Goal: Task Accomplishment & Management: Complete application form

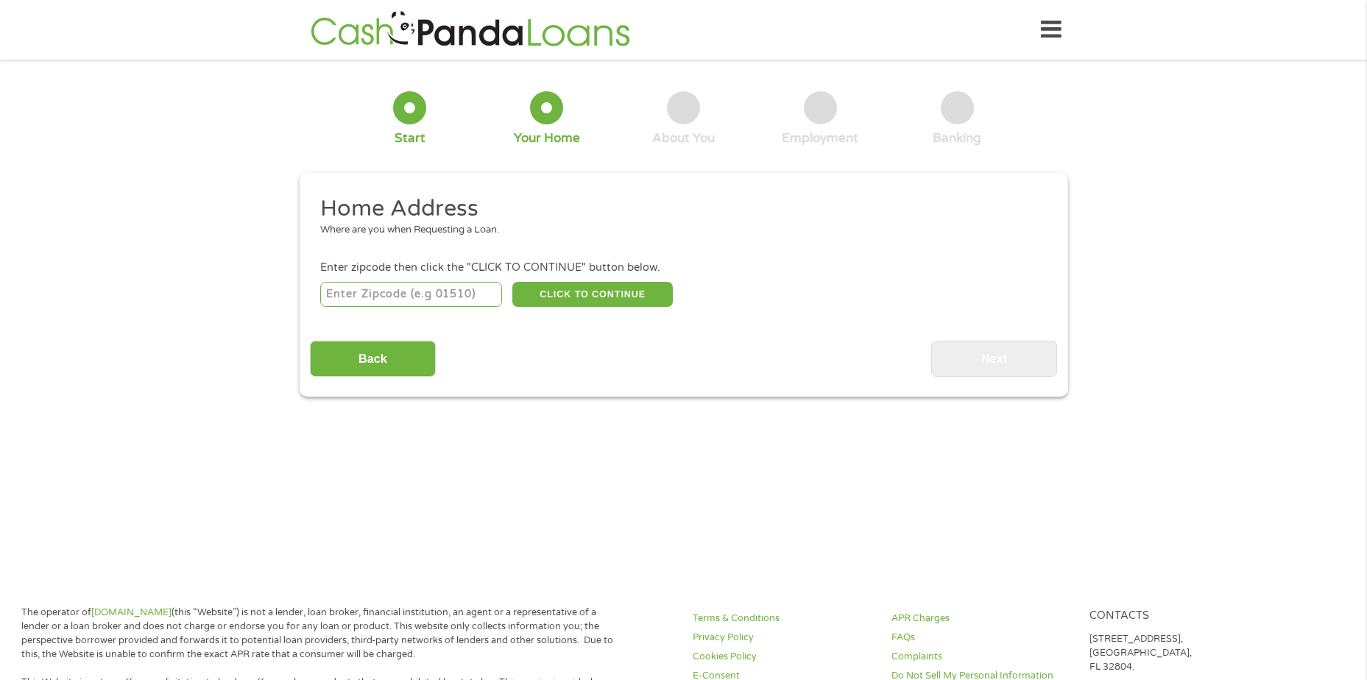
click at [344, 297] on input "number" at bounding box center [411, 294] width 182 height 25
type input "76106"
click at [564, 288] on button "CLICK TO CONTINUE" at bounding box center [592, 294] width 160 height 25
type input "76106"
type input "[GEOGRAPHIC_DATA]"
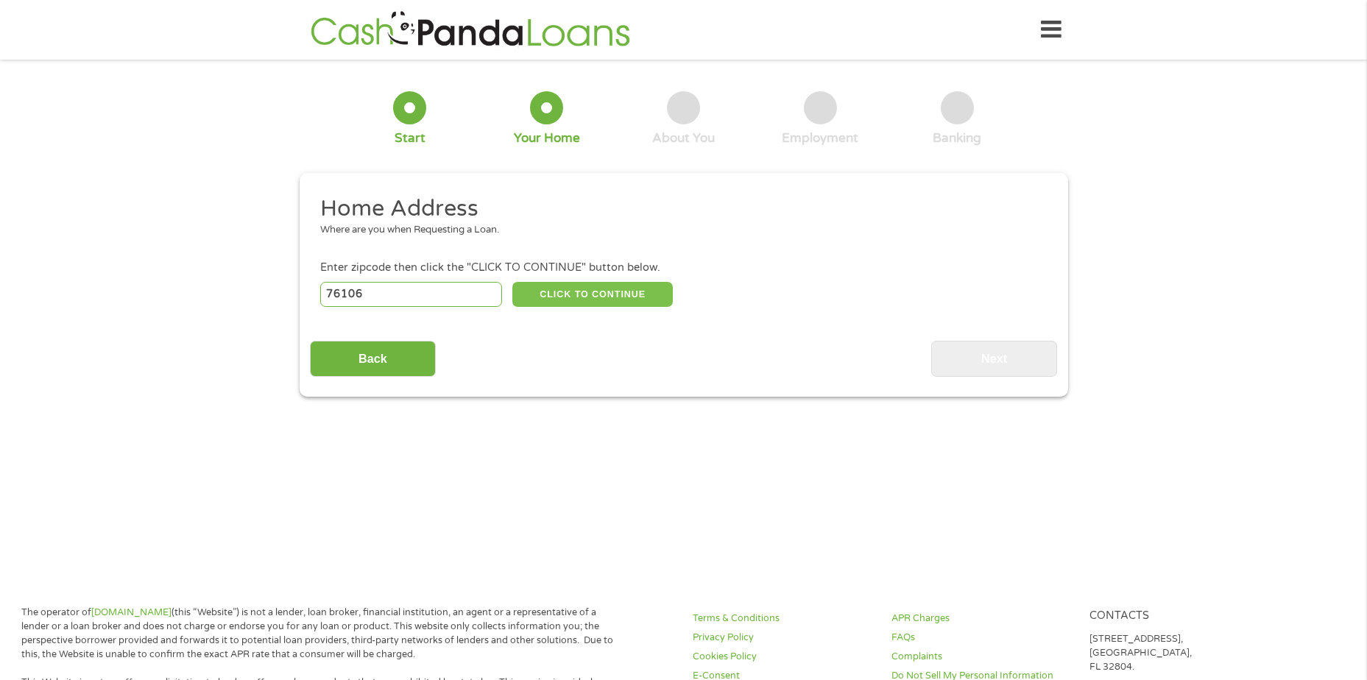
select select "[US_STATE]"
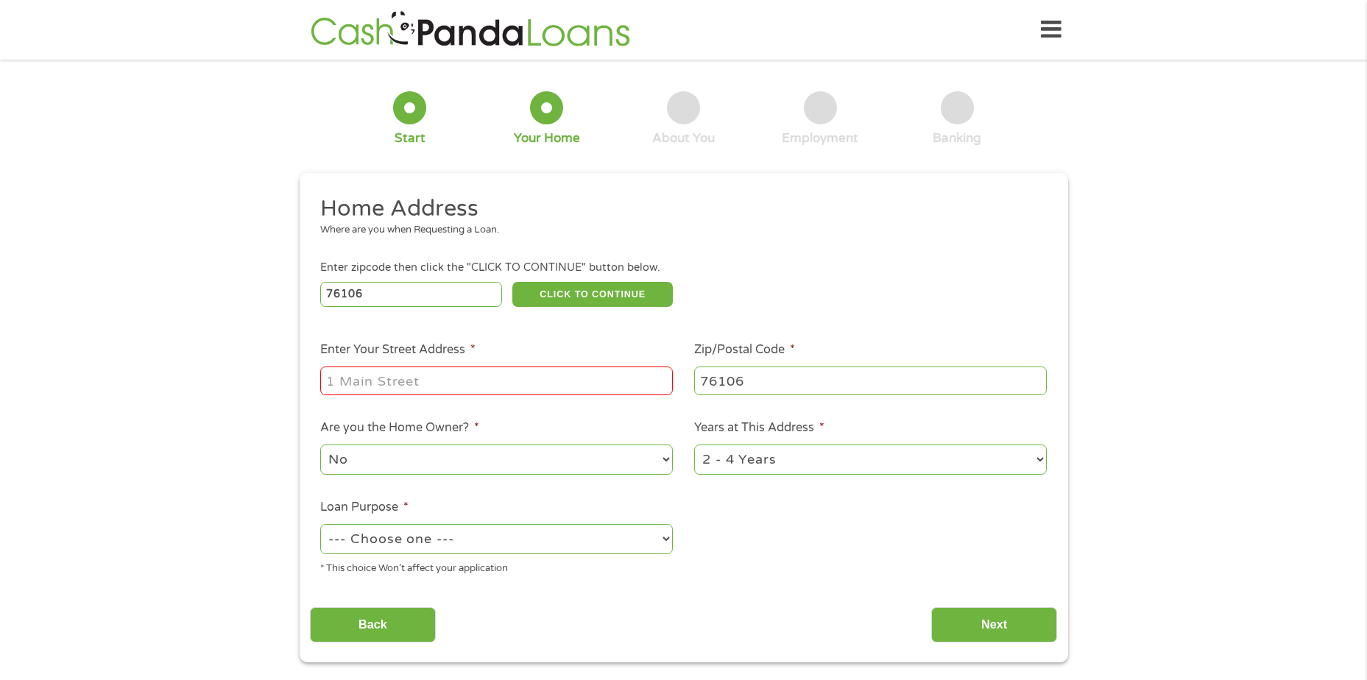
click at [464, 381] on input "Enter Your Street Address *" at bounding box center [496, 381] width 353 height 28
type input "[STREET_ADDRESS]"
click at [662, 456] on select "No Yes" at bounding box center [496, 460] width 353 height 30
select select "yes"
click at [320, 445] on select "No Yes" at bounding box center [496, 460] width 353 height 30
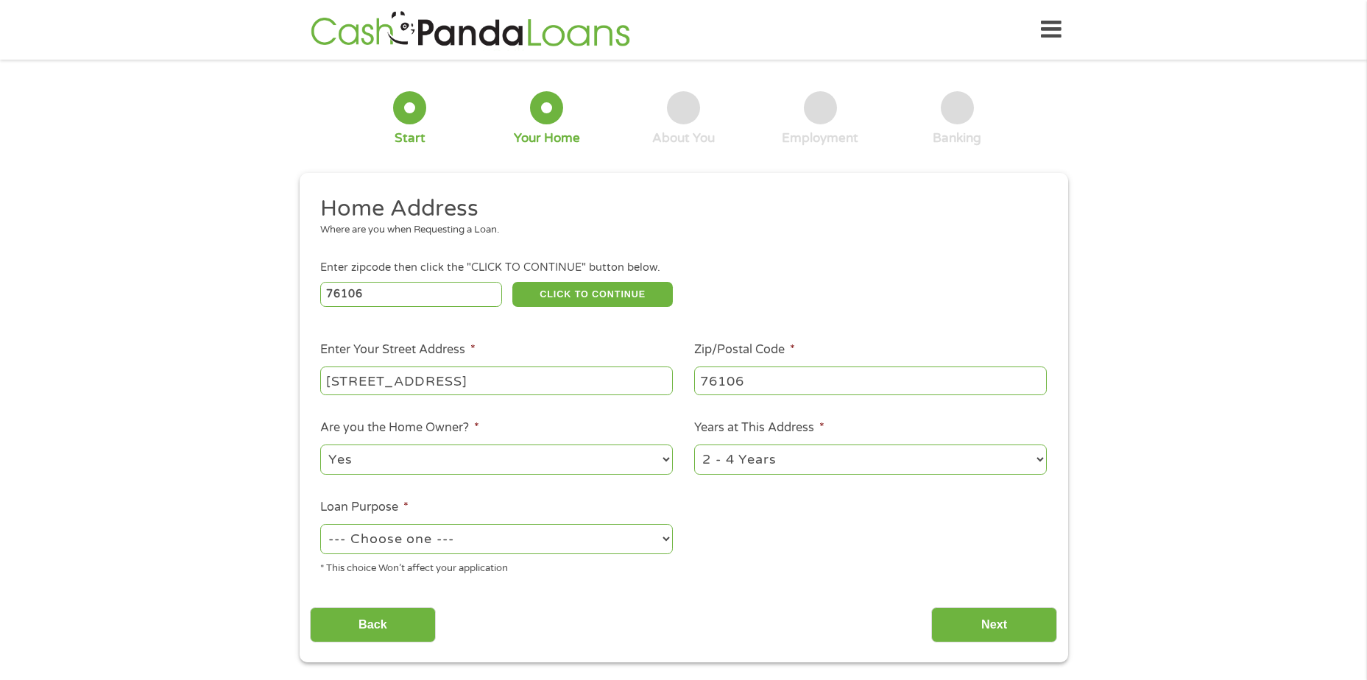
click at [742, 462] on select "1 Year or less 1 - 2 Years 2 - 4 Years Over 4 Years" at bounding box center [870, 460] width 353 height 30
select select "60months"
click at [694, 445] on select "1 Year or less 1 - 2 Years 2 - 4 Years Over 4 Years" at bounding box center [870, 460] width 353 height 30
click at [442, 542] on select "--- Choose one --- Pay Bills Debt Consolidation Home Improvement Major Purchase…" at bounding box center [496, 539] width 353 height 30
select select "paybills"
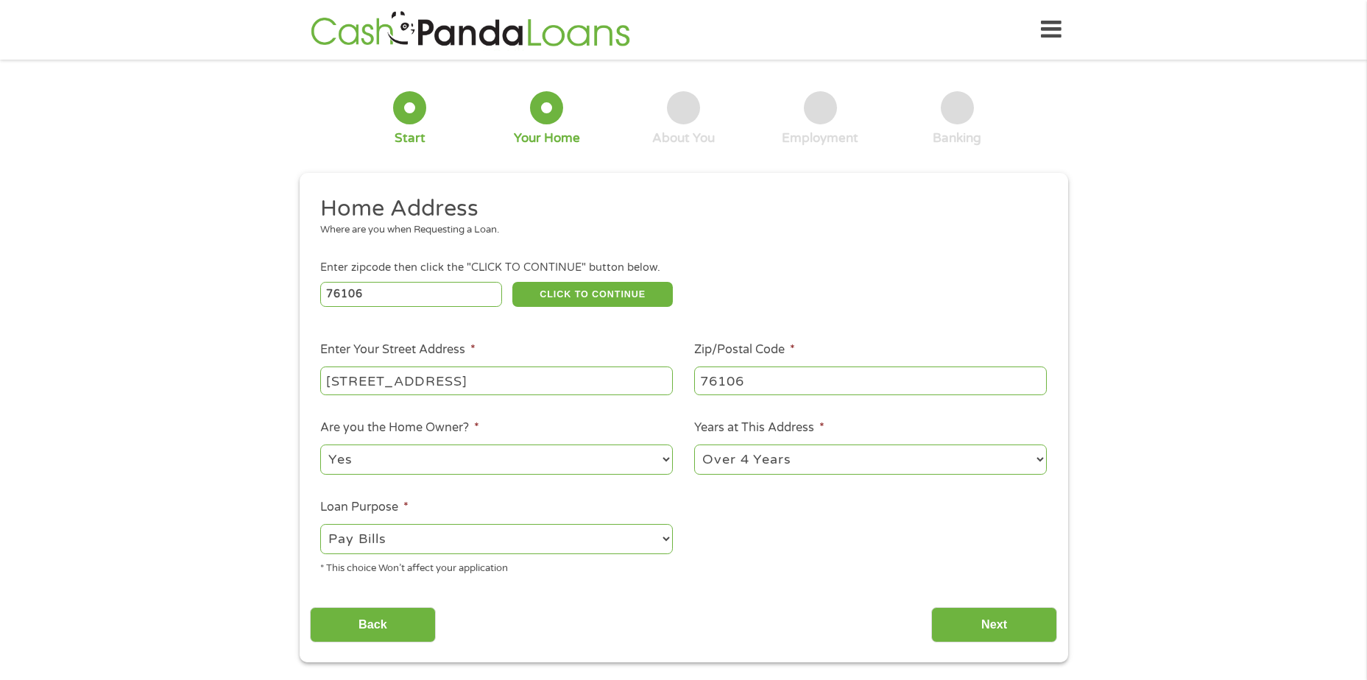
click at [320, 524] on select "--- Choose one --- Pay Bills Debt Consolidation Home Improvement Major Purchase…" at bounding box center [496, 539] width 353 height 30
click at [994, 623] on input "Next" at bounding box center [994, 625] width 126 height 36
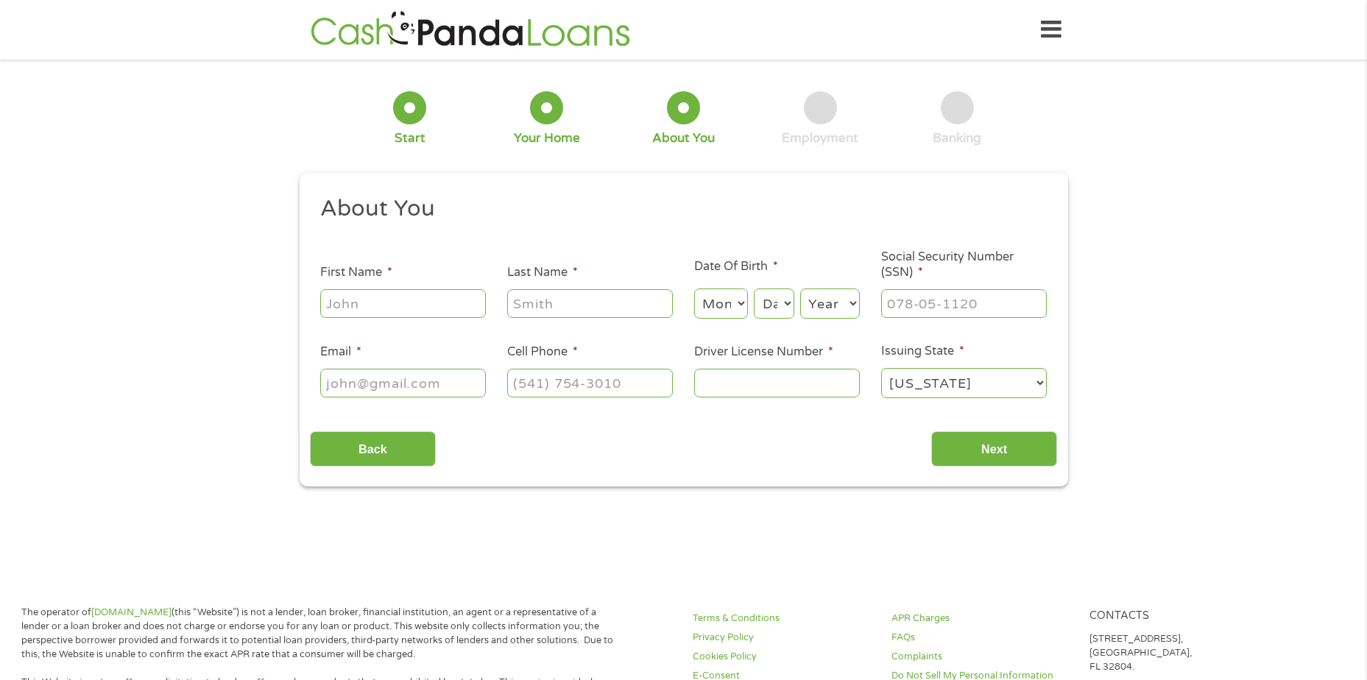
click at [413, 295] on input "First Name *" at bounding box center [403, 303] width 166 height 28
type input "[PERSON_NAME]"
click at [731, 307] on select "Month 1 2 3 4 5 6 7 8 9 10 11 12" at bounding box center [721, 304] width 54 height 30
select select "9"
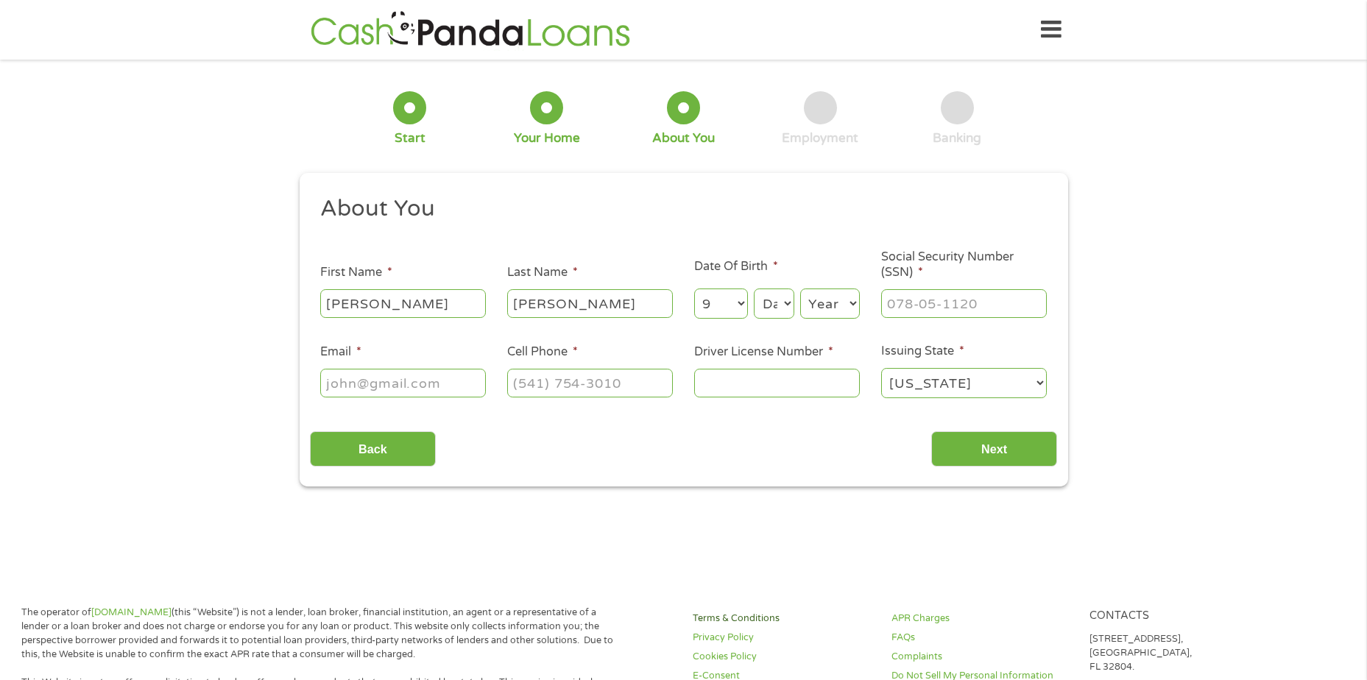
click at [694, 289] on select "Month 1 2 3 4 5 6 7 8 9 10 11 12" at bounding box center [721, 304] width 54 height 30
click at [768, 297] on select "Day 1 2 3 4 5 6 7 8 9 10 11 12 13 14 15 16 17 18 19 20 21 22 23 24 25 26 27 28 …" at bounding box center [774, 304] width 40 height 30
select select "22"
click at [754, 289] on select "Day 1 2 3 4 5 6 7 8 9 10 11 12 13 14 15 16 17 18 19 20 21 22 23 24 25 26 27 28 …" at bounding box center [774, 304] width 40 height 30
drag, startPoint x: 812, startPoint y: 305, endPoint x: 798, endPoint y: 305, distance: 14.0
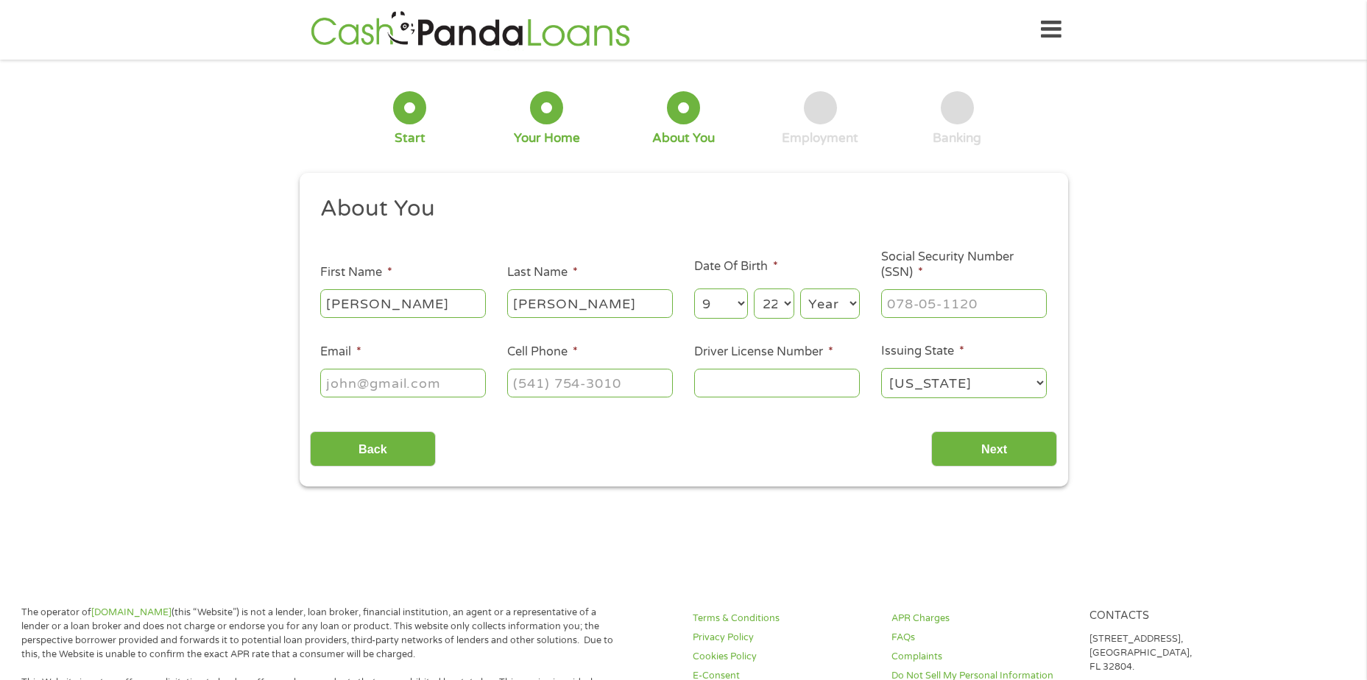
click at [812, 305] on select "Year [DATE] 2006 2005 2004 2003 2002 2001 2000 1999 1998 1997 1996 1995 1994 19…" at bounding box center [830, 304] width 60 height 30
select select "1977"
click at [800, 289] on select "Year [DATE] 2006 2005 2004 2003 2002 2001 2000 1999 1998 1997 1996 1995 1994 19…" at bounding box center [830, 304] width 60 height 30
type input "645-34-9727"
click at [427, 383] on input "Email *" at bounding box center [403, 383] width 166 height 28
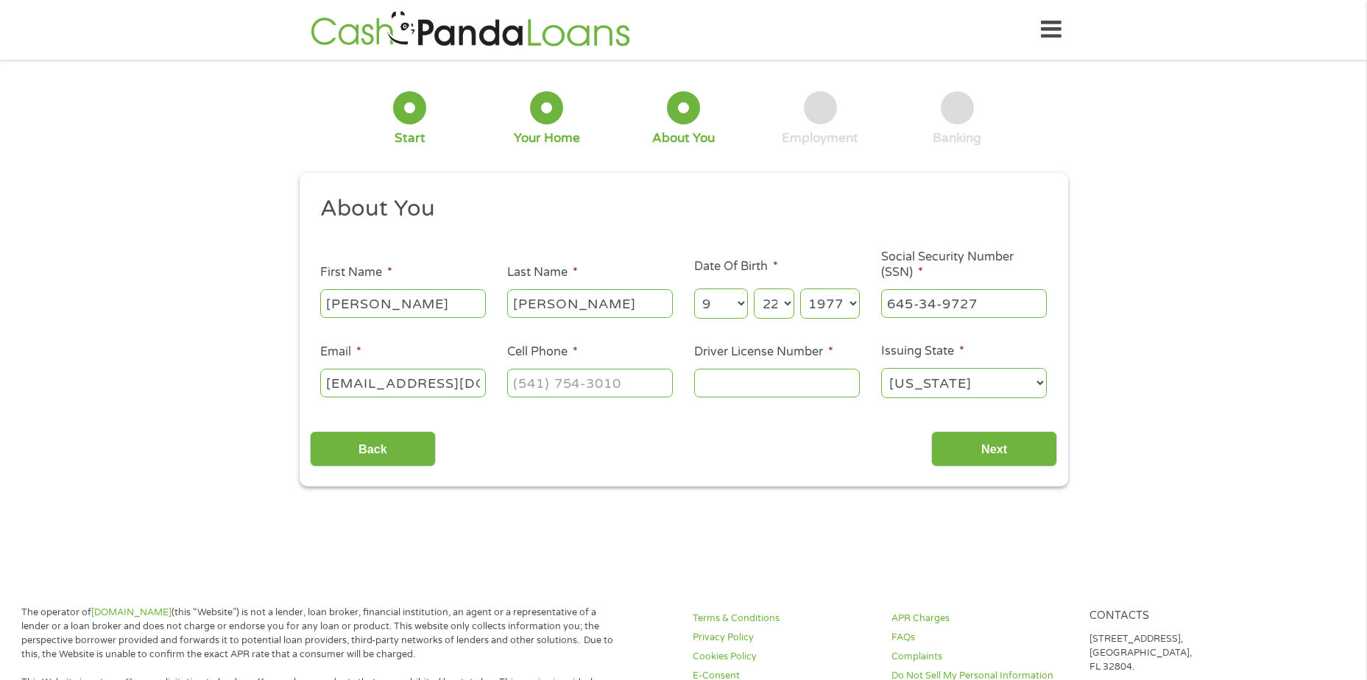
scroll to position [0, 10]
type input "[EMAIL_ADDRESS][DOMAIN_NAME]"
type input "[PHONE_NUMBER]"
click at [1013, 447] on input "Next" at bounding box center [994, 449] width 126 height 36
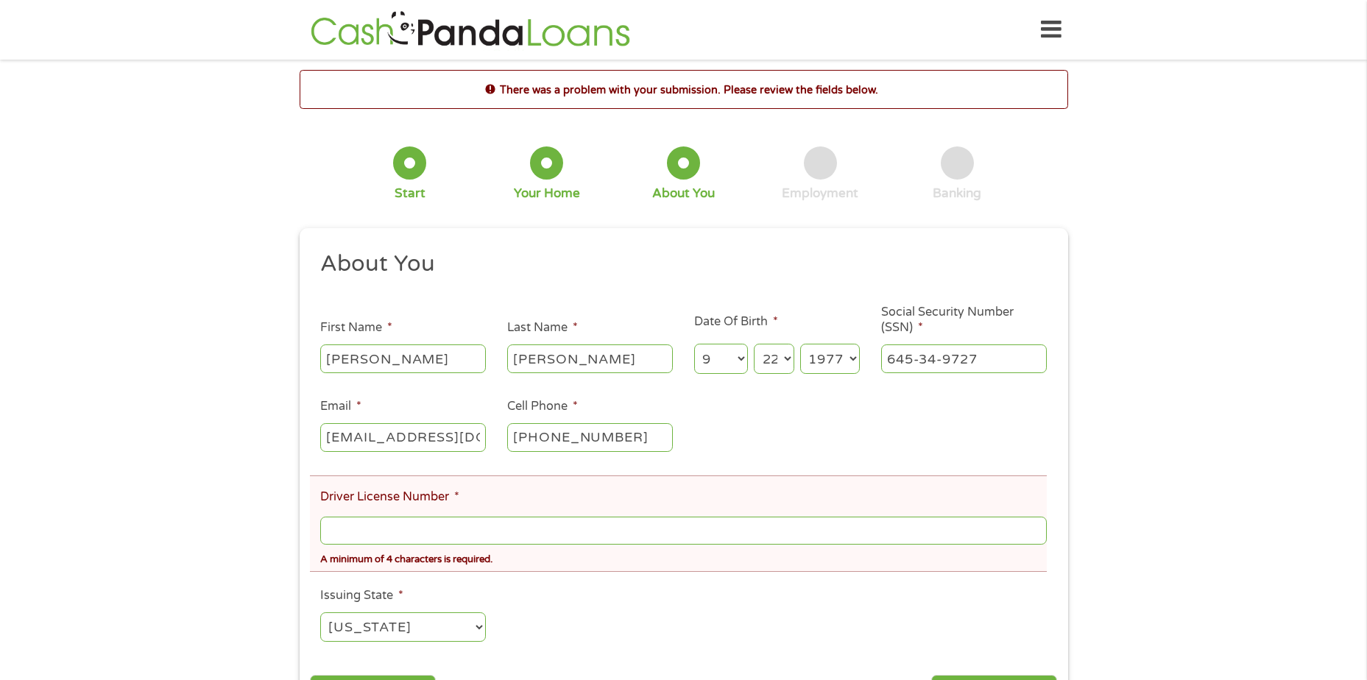
scroll to position [6, 6]
click at [376, 535] on input "Driver License Number *" at bounding box center [683, 531] width 726 height 28
type input "17426110"
click at [677, 620] on ul "About You This field is hidden when viewing the form Title * --- Choose one ---…" at bounding box center [683, 453] width 747 height 406
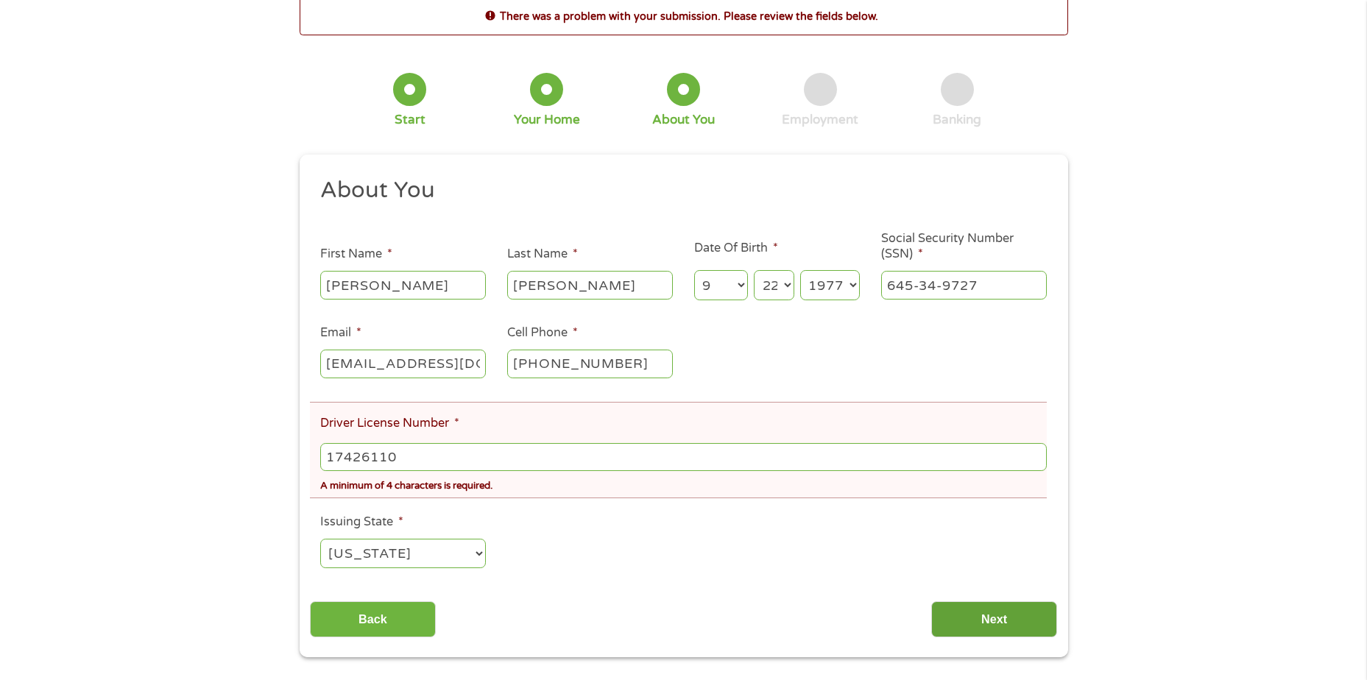
click at [981, 623] on input "Next" at bounding box center [994, 619] width 126 height 36
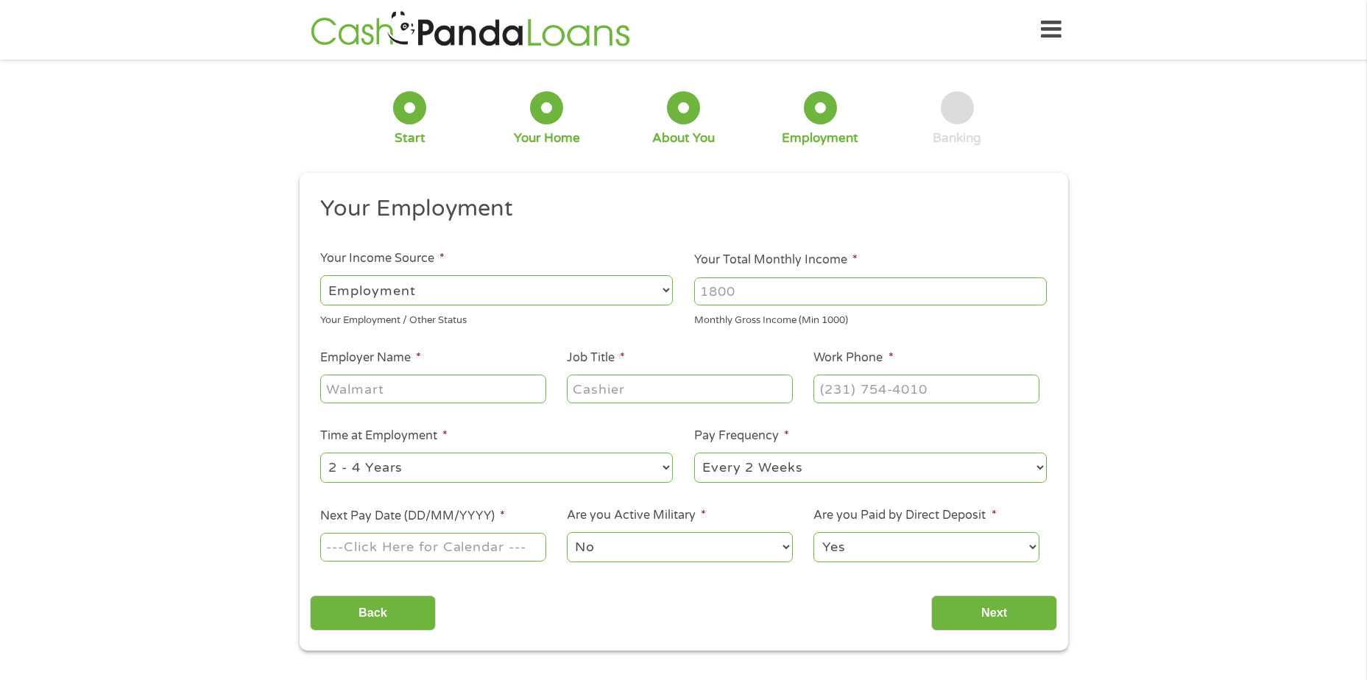
scroll to position [6, 6]
click at [578, 293] on select "--- Choose one --- Employment [DEMOGRAPHIC_DATA] Benefits" at bounding box center [496, 290] width 353 height 30
select select "selfEmployed"
click at [320, 275] on select "--- Choose one --- Employment [DEMOGRAPHIC_DATA] Benefits" at bounding box center [496, 290] width 353 height 30
click at [796, 297] on input "Your Total Monthly Income *" at bounding box center [870, 291] width 353 height 28
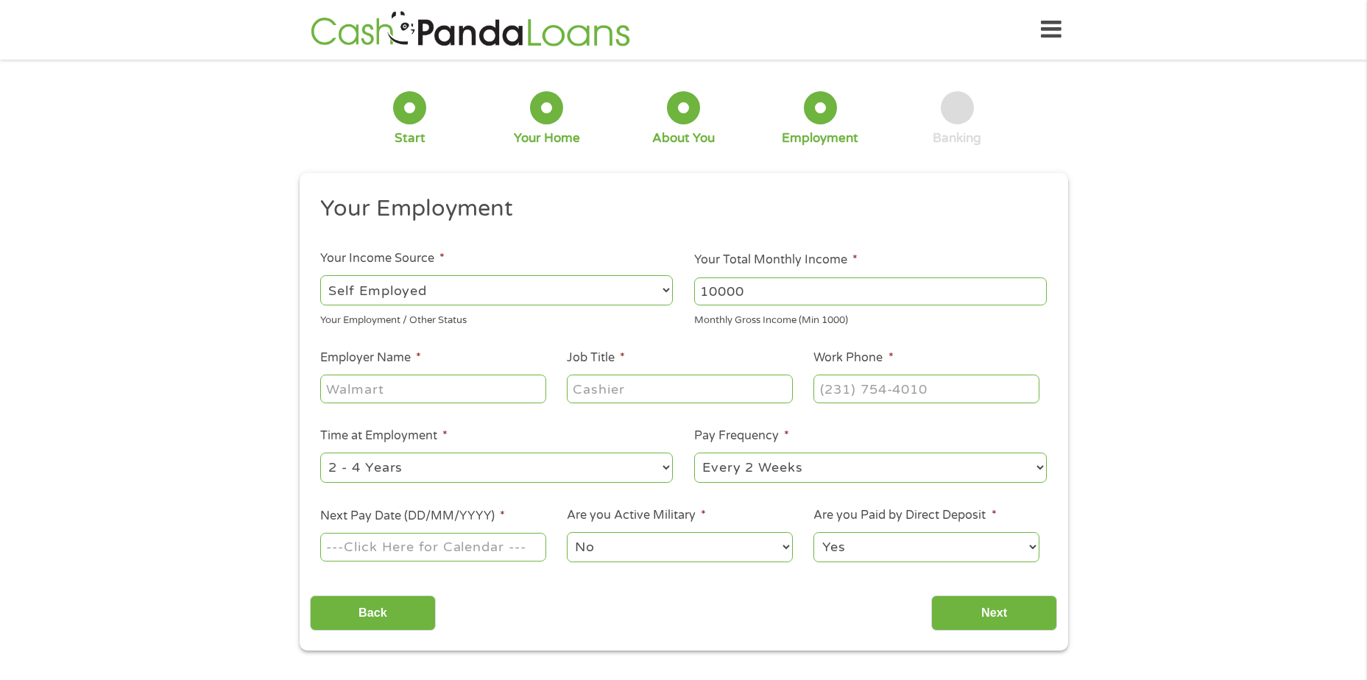
type input "10000"
click at [760, 329] on ul "Your Employment Your Income Source * --- Choose one --- Employment [DEMOGRAPHIC…" at bounding box center [683, 384] width 747 height 381
click at [445, 383] on input "Employer Name *" at bounding box center [432, 389] width 225 height 28
type input "[PERSON_NAME] and Cundapi Services"
type input "co owner"
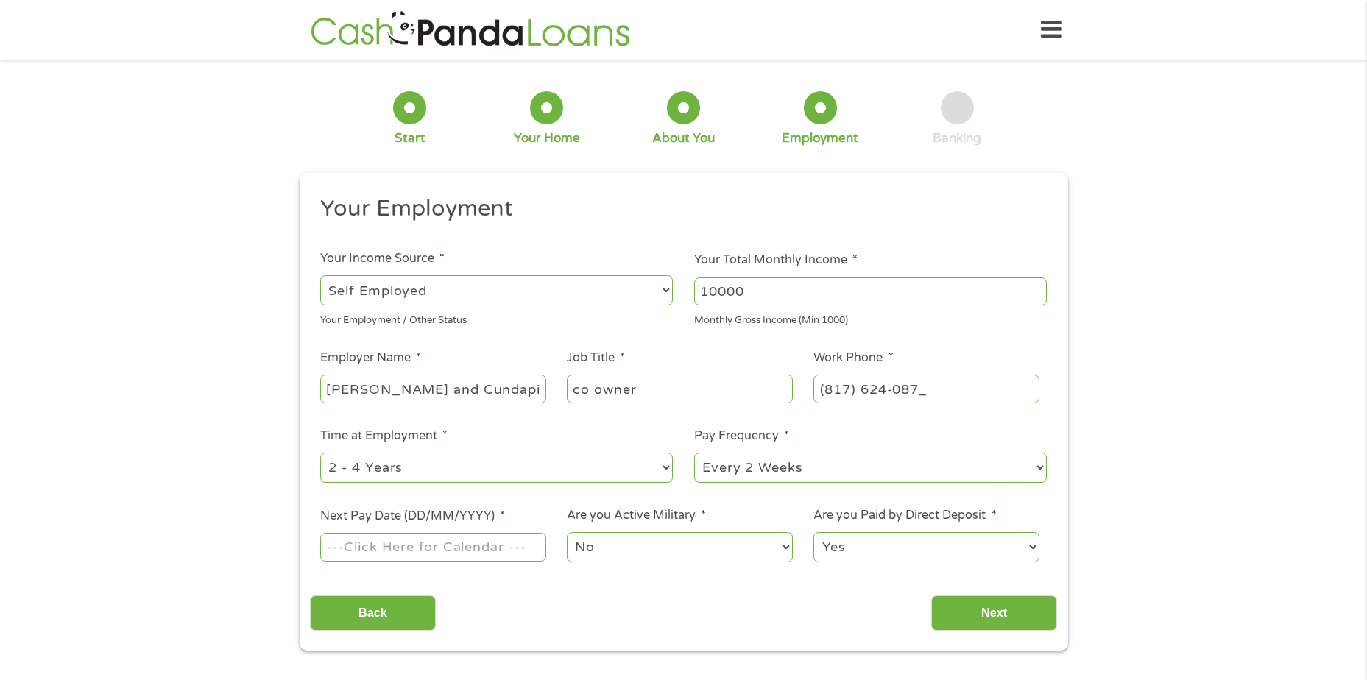
type input "[PHONE_NUMBER]"
click at [466, 468] on select "--- Choose one --- 1 Year or less 1 - 2 Years 2 - 4 Years Over 4 Years" at bounding box center [496, 468] width 353 height 30
select select "60months"
click at [320, 453] on select "--- Choose one --- 1 Year or less 1 - 2 Years 2 - 4 Years Over 4 Years" at bounding box center [496, 468] width 353 height 30
click at [372, 550] on input "Next Pay Date (DD/MM/YYYY) *" at bounding box center [432, 547] width 225 height 28
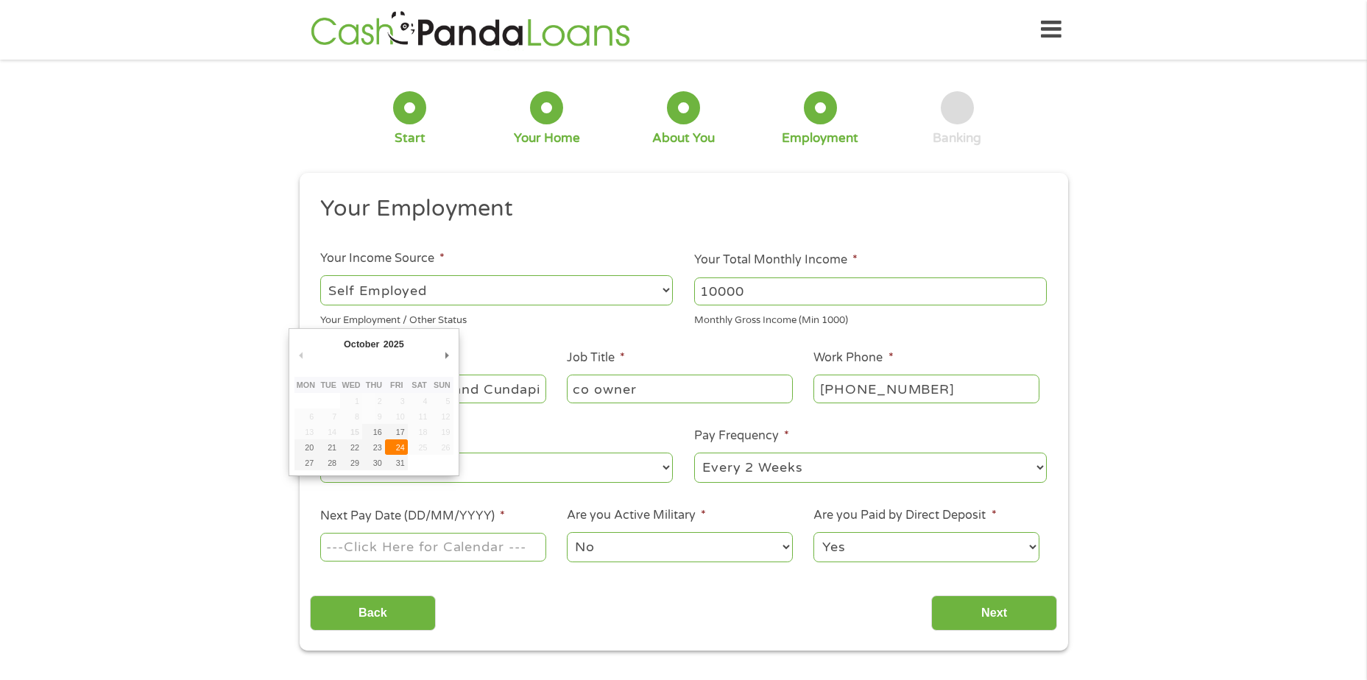
type input "[DATE]"
click at [656, 555] on select "No Yes" at bounding box center [679, 547] width 225 height 30
click at [972, 554] on select "Yes No" at bounding box center [925, 547] width 225 height 30
select select "0"
click at [813, 532] on select "Yes No" at bounding box center [925, 547] width 225 height 30
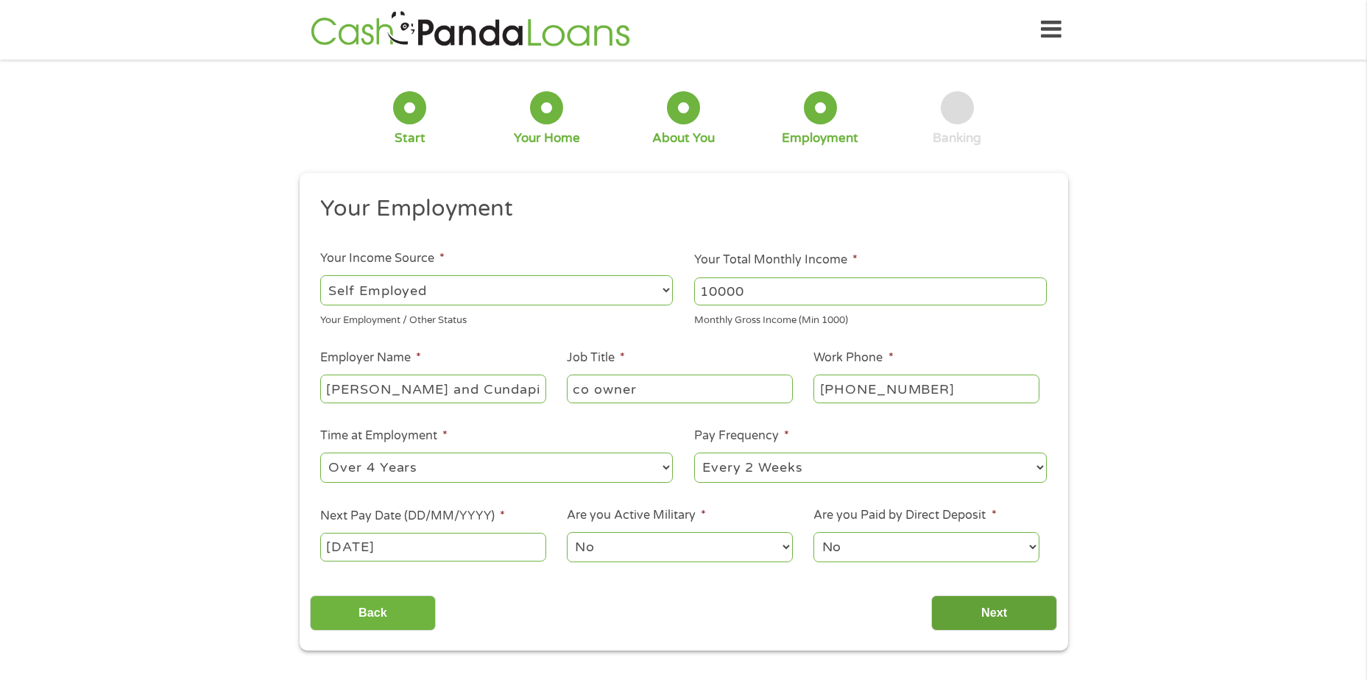
click at [986, 600] on input "Next" at bounding box center [994, 613] width 126 height 36
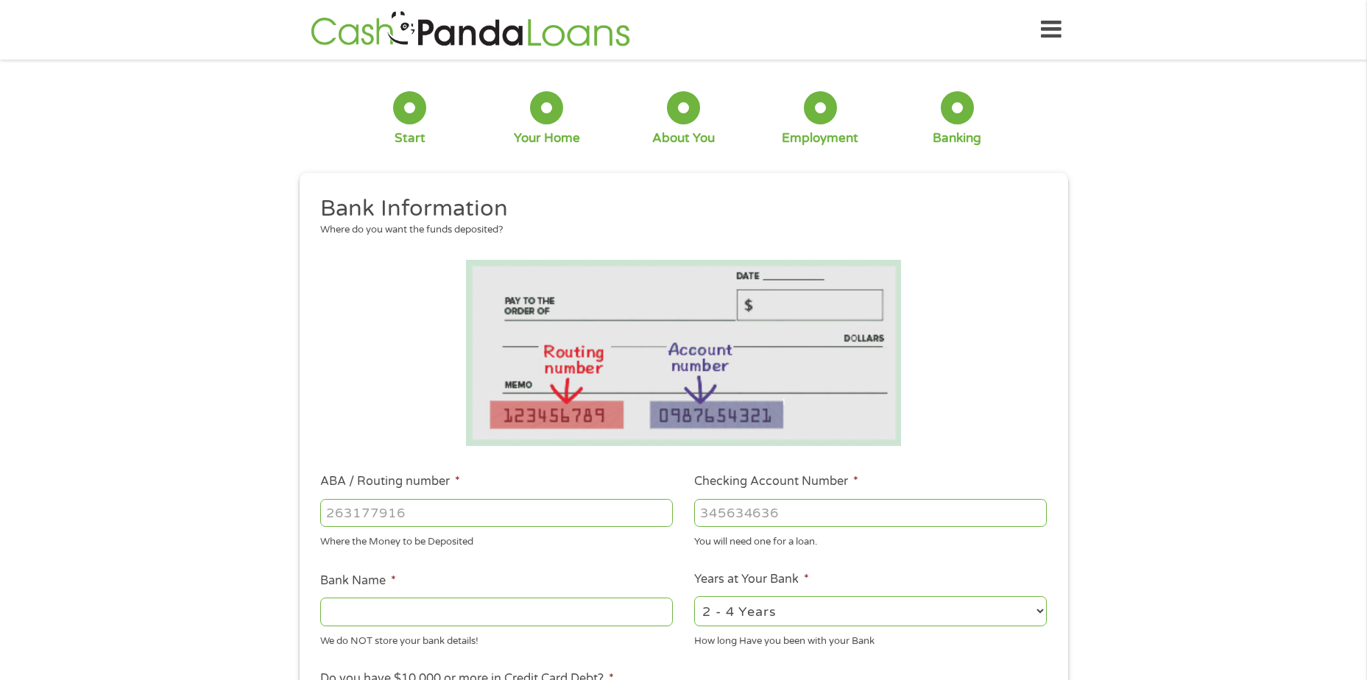
scroll to position [74, 0]
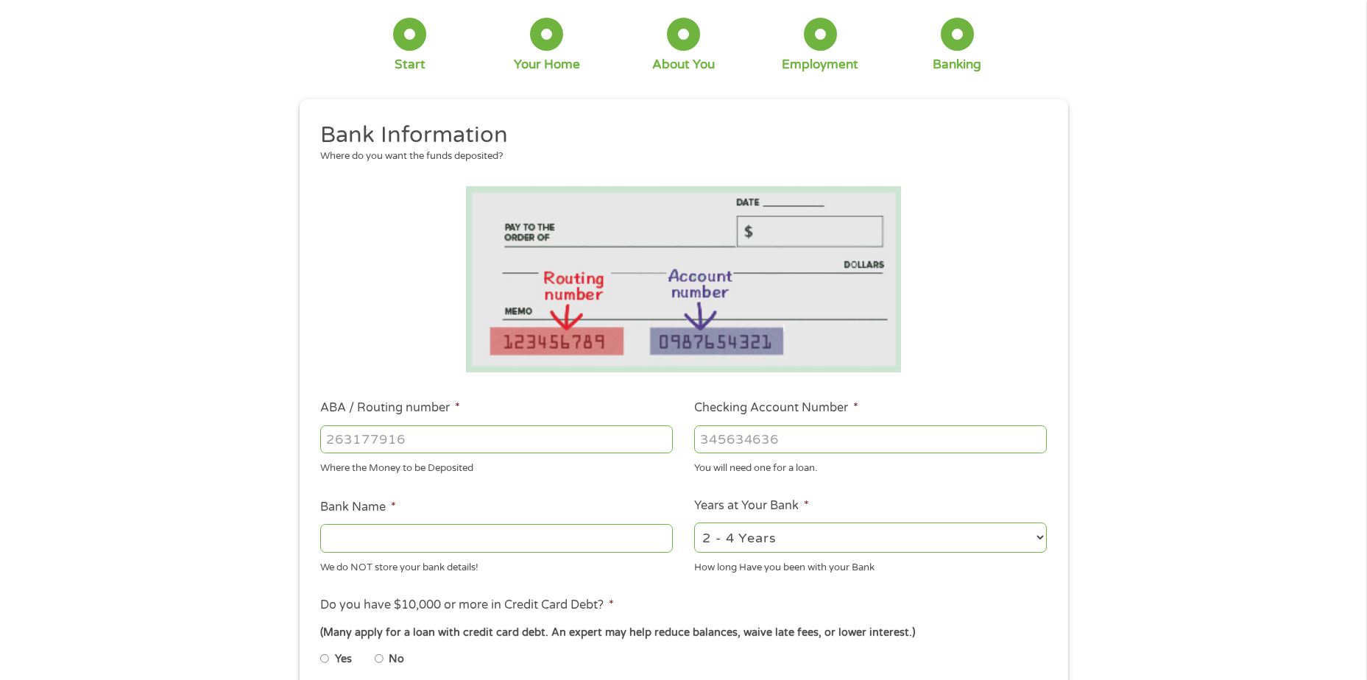
click at [365, 547] on input "Bank Name *" at bounding box center [496, 538] width 353 height 28
type input "Chase"
drag, startPoint x: 375, startPoint y: 662, endPoint x: 381, endPoint y: 656, distance: 8.9
click at [378, 661] on input "No" at bounding box center [379, 659] width 9 height 24
radio input "true"
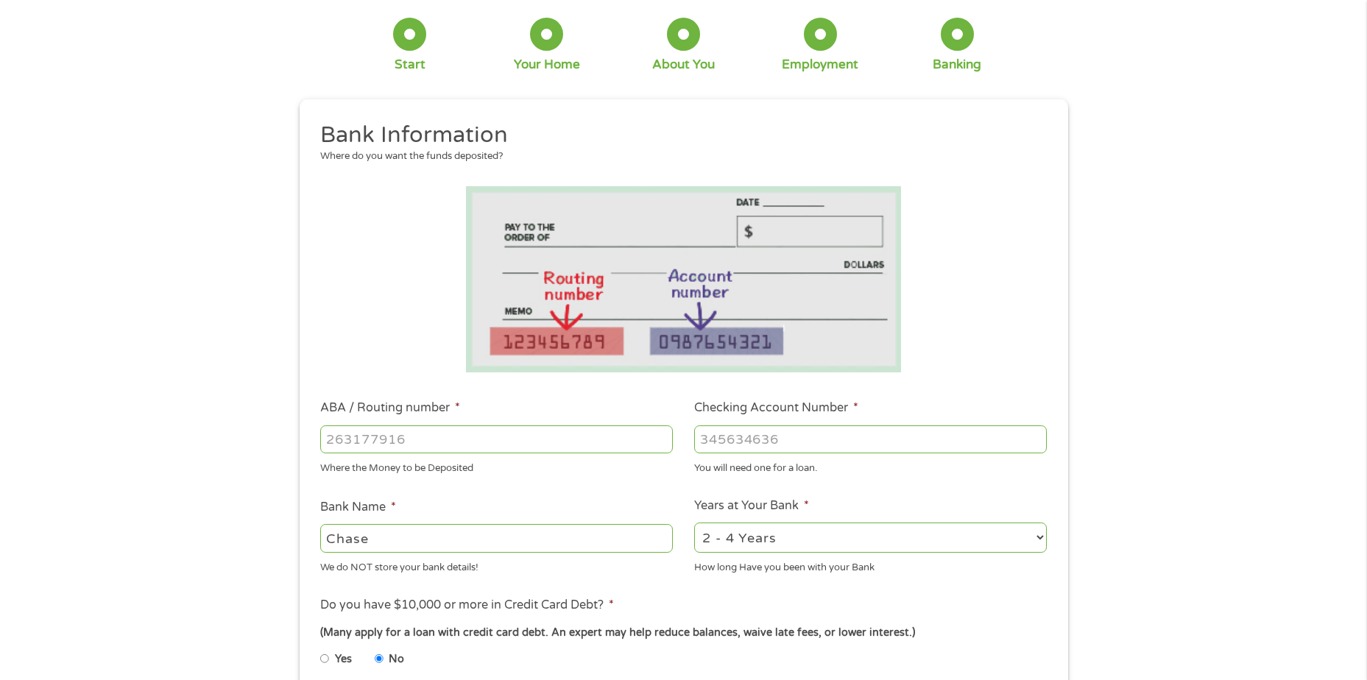
click at [350, 434] on input "ABA / Routing number *" at bounding box center [496, 439] width 353 height 28
type input "111000614"
type input "JPMORGAN CHASE BANK NA"
type input "111000614"
click at [714, 432] on input "Checking Account Number *" at bounding box center [870, 439] width 353 height 28
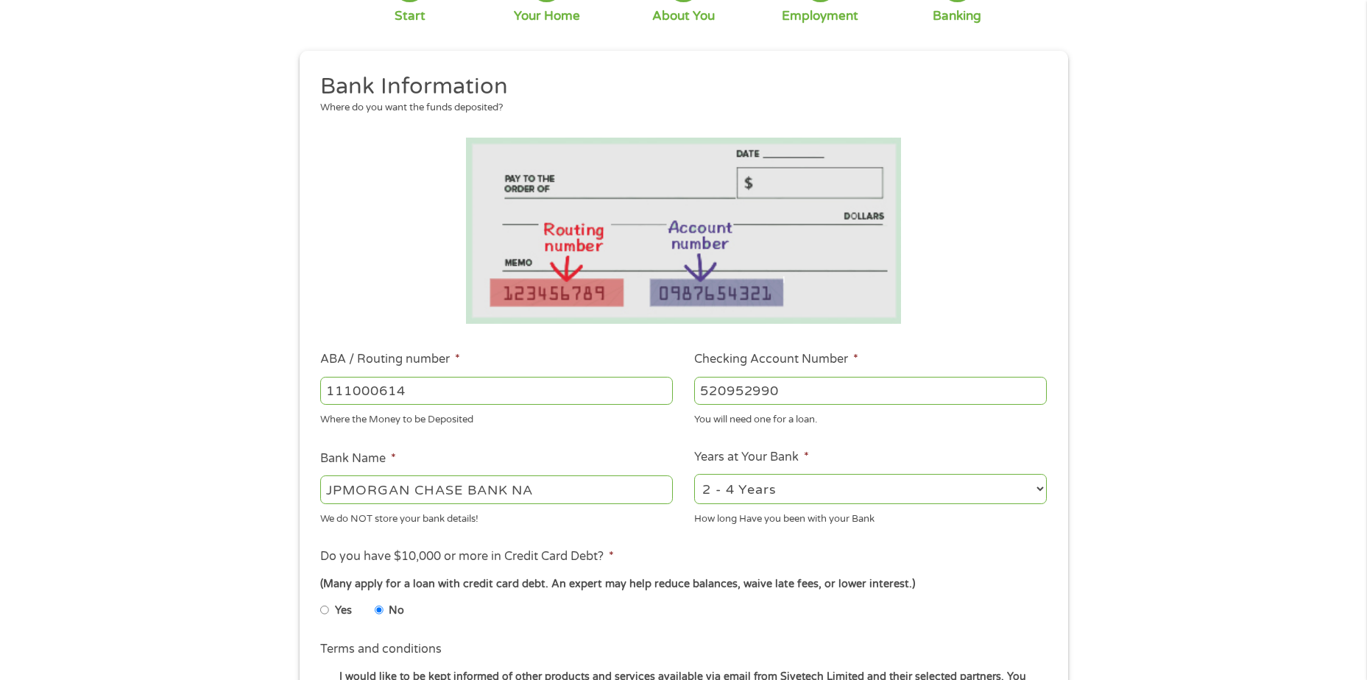
scroll to position [147, 0]
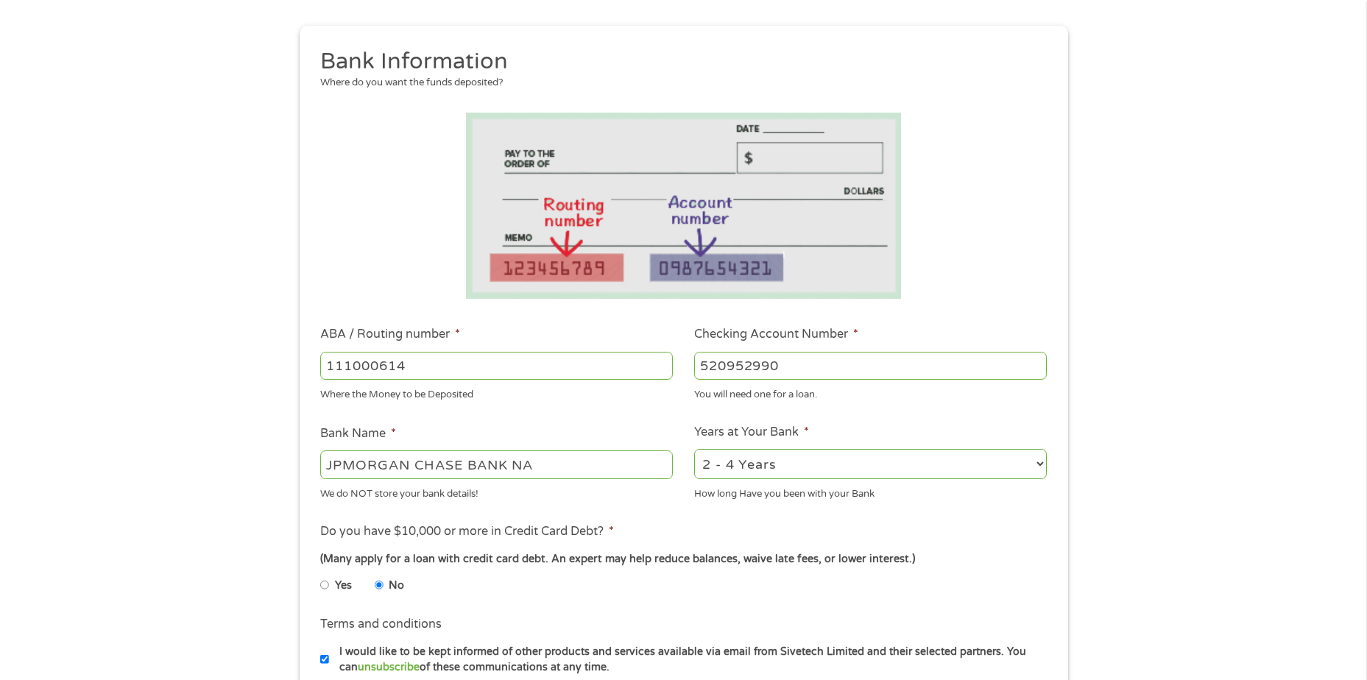
type input "520952990"
click at [837, 465] on select "2 - 4 Years 6 - 12 Months 1 - 2 Years Over 4 Years" at bounding box center [870, 464] width 353 height 30
select select "60months"
click at [694, 449] on select "2 - 4 Years 6 - 12 Months 1 - 2 Years Over 4 Years" at bounding box center [870, 464] width 353 height 30
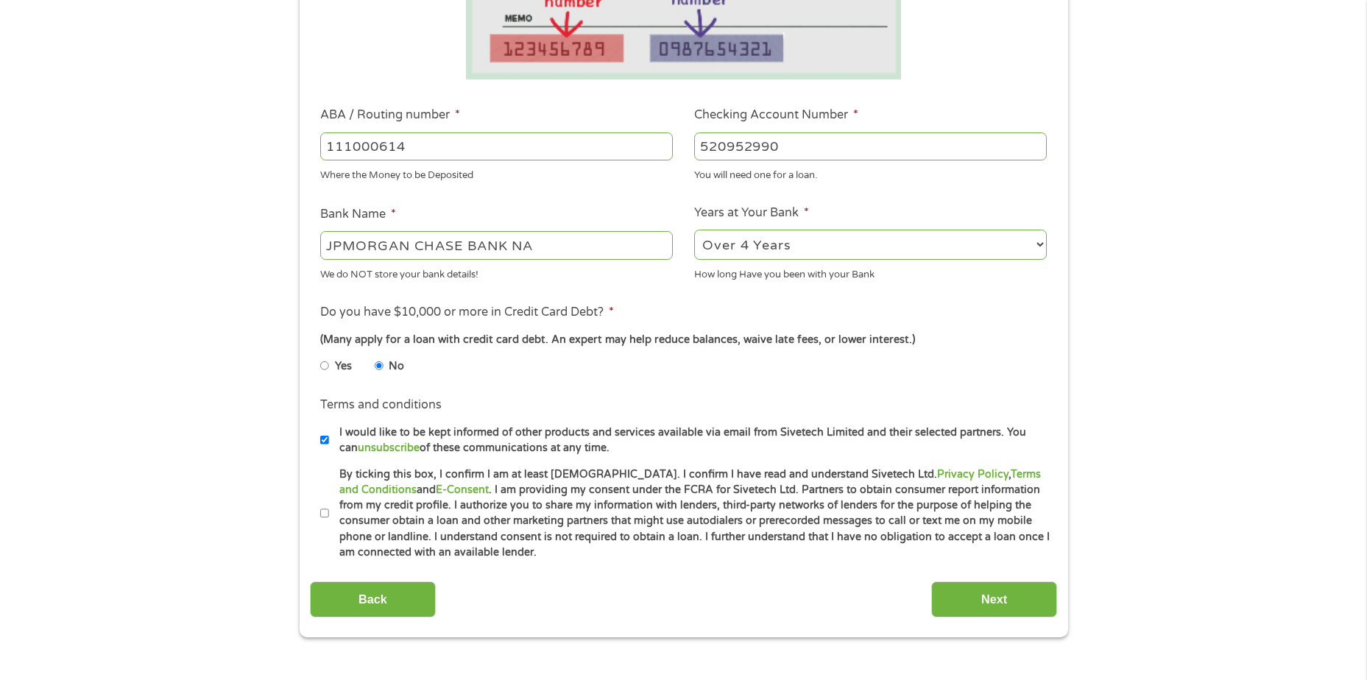
scroll to position [368, 0]
click at [321, 439] on input "I would like to be kept informed of other products and services available via e…" at bounding box center [324, 439] width 9 height 24
checkbox input "false"
drag, startPoint x: 325, startPoint y: 512, endPoint x: 335, endPoint y: 512, distance: 9.6
click at [326, 512] on input "By ticking this box, I confirm I am at least [DEMOGRAPHIC_DATA]. I confirm I ha…" at bounding box center [324, 512] width 9 height 24
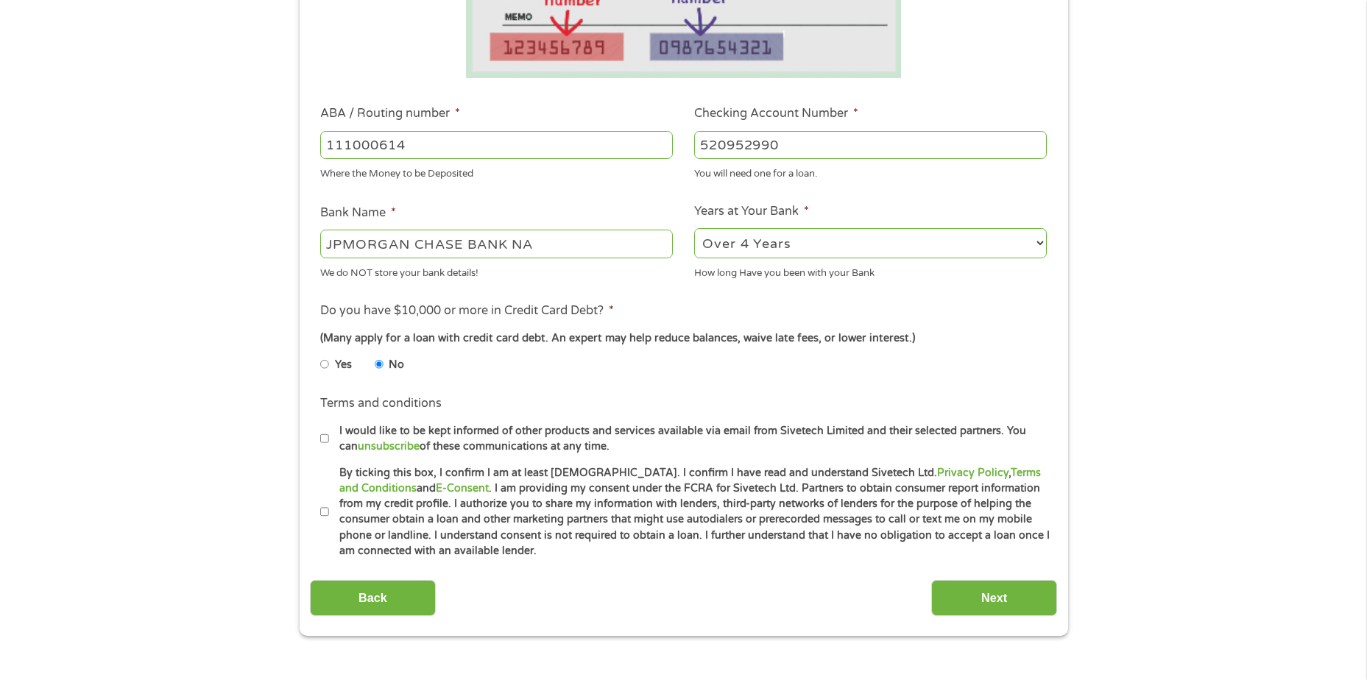
checkbox input "true"
click at [999, 588] on input "Next" at bounding box center [994, 598] width 126 height 36
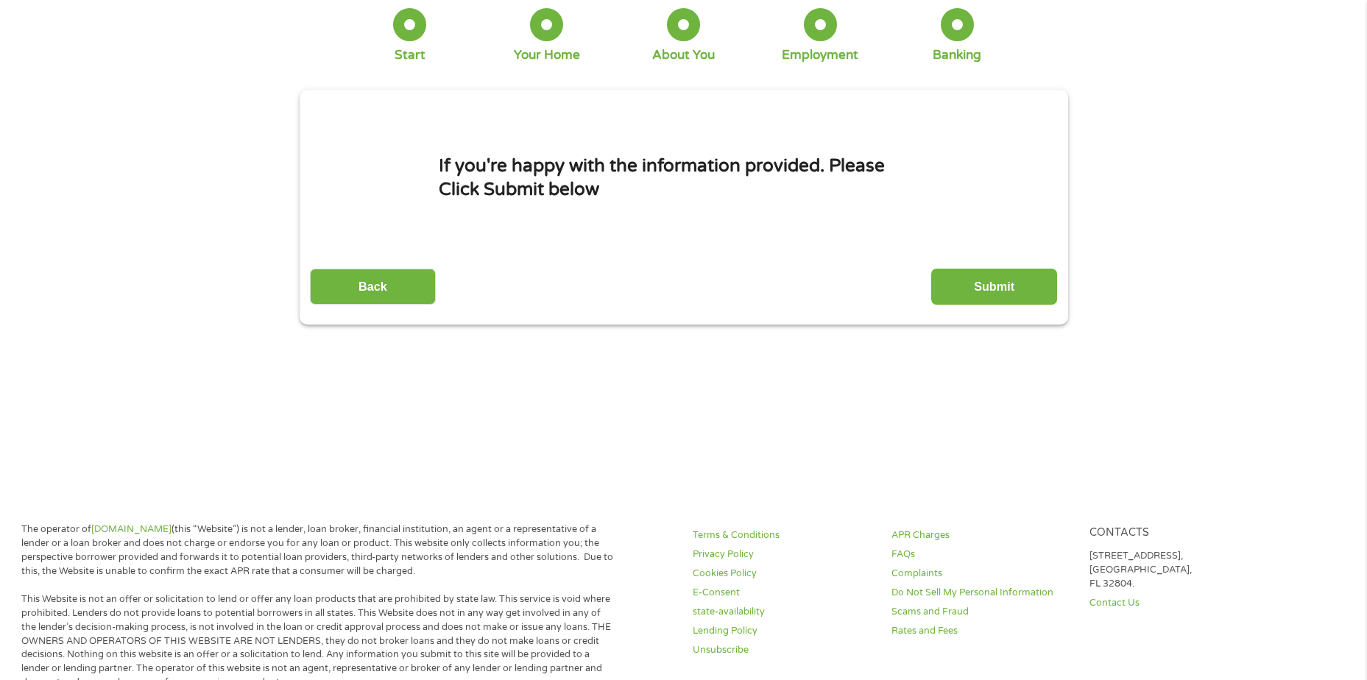
scroll to position [0, 0]
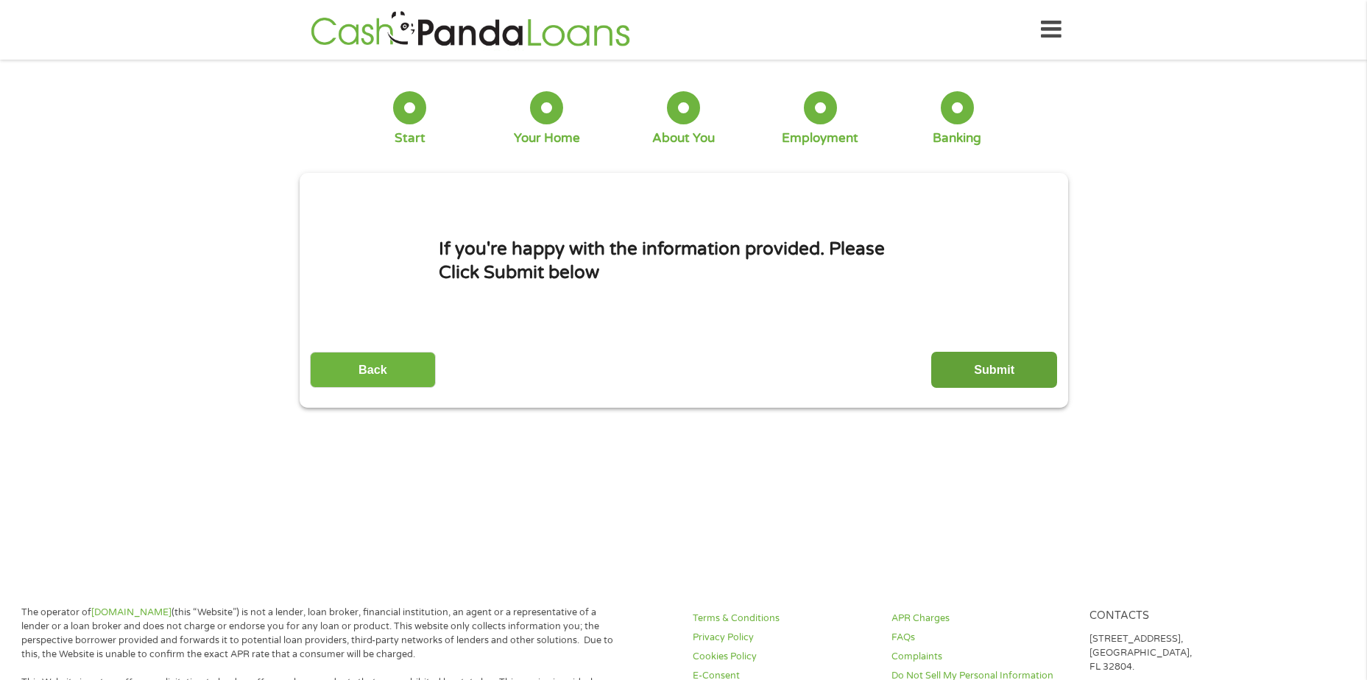
click at [953, 368] on input "Submit" at bounding box center [994, 370] width 126 height 36
click at [0, 0] on div "Please wait… Please DO NOT press back or exit this page, we’re still here… We a…" at bounding box center [0, 0] width 0 height 0
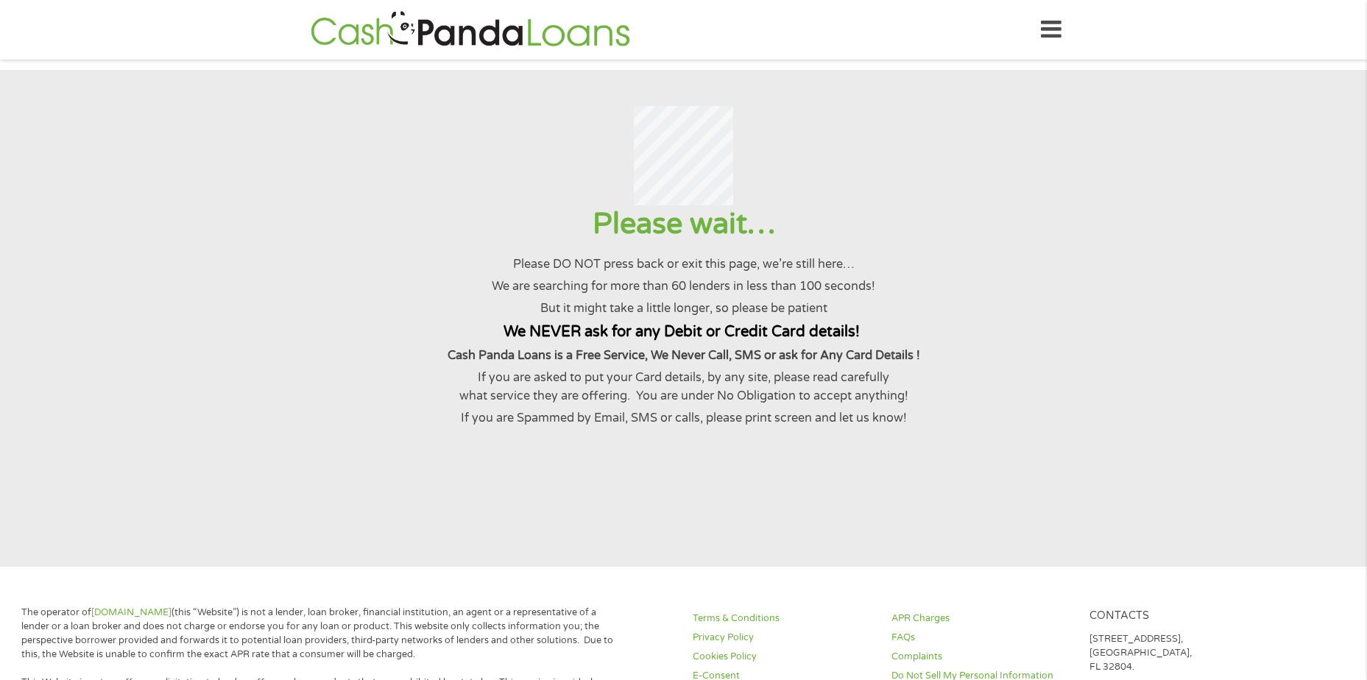
click at [977, 370] on p "If you are asked to put your Card details, by any site, please read carefully w…" at bounding box center [683, 387] width 1331 height 36
